Goal: Check status: Check status

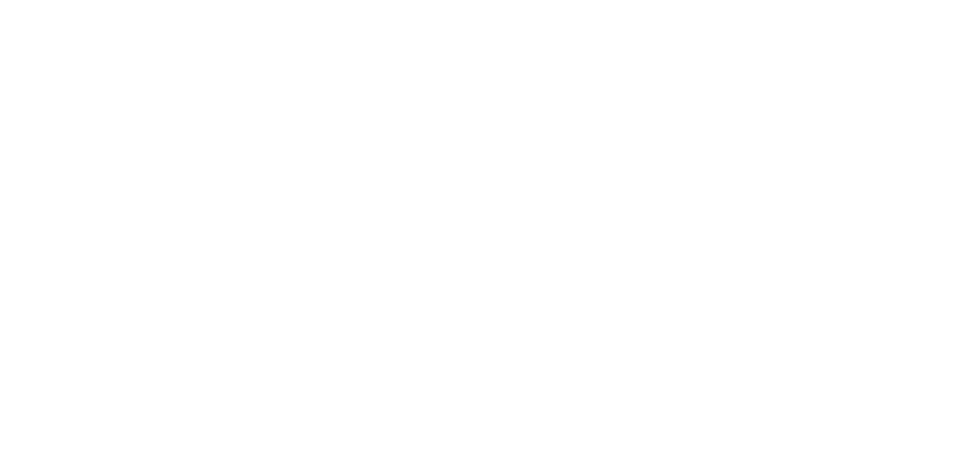
click at [293, 0] on html at bounding box center [476, 0] width 953 height 0
